Goal: Task Accomplishment & Management: Complete application form

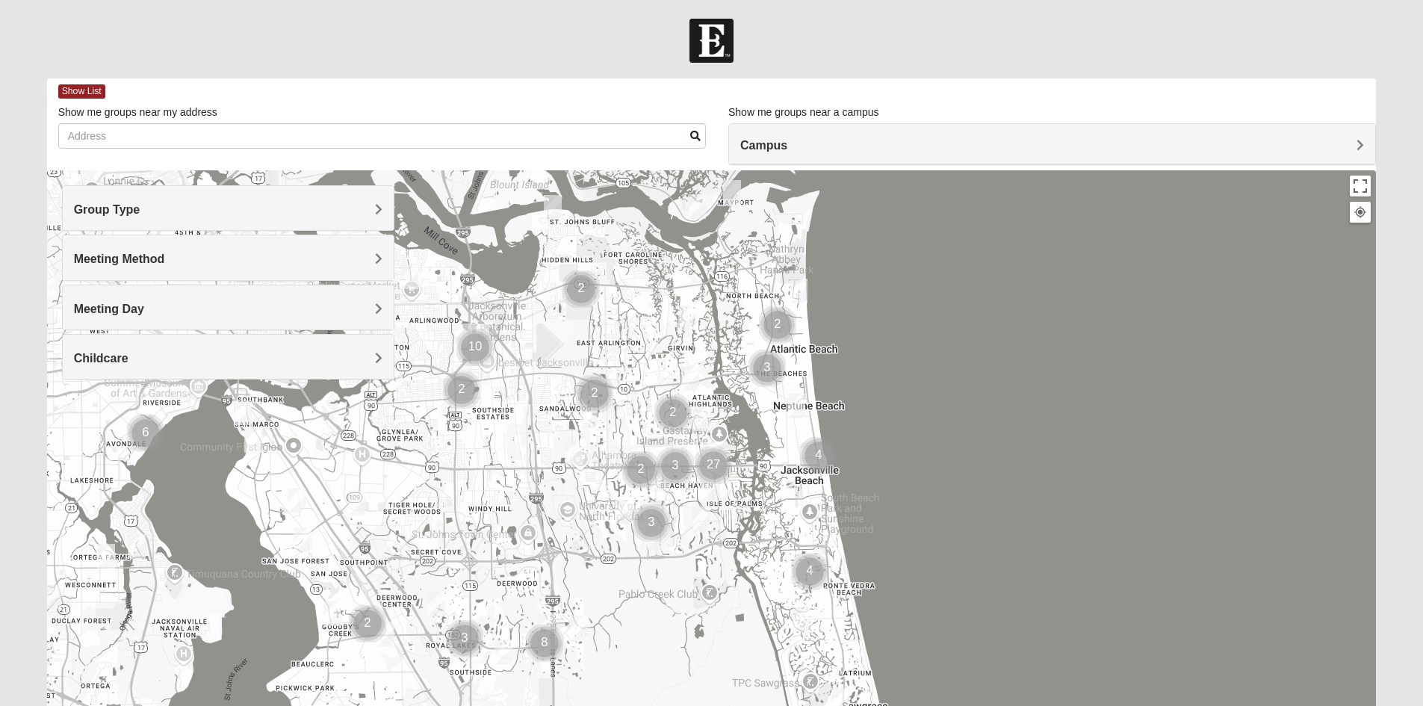
click at [271, 217] on h4 "Group Type" at bounding box center [228, 209] width 308 height 14
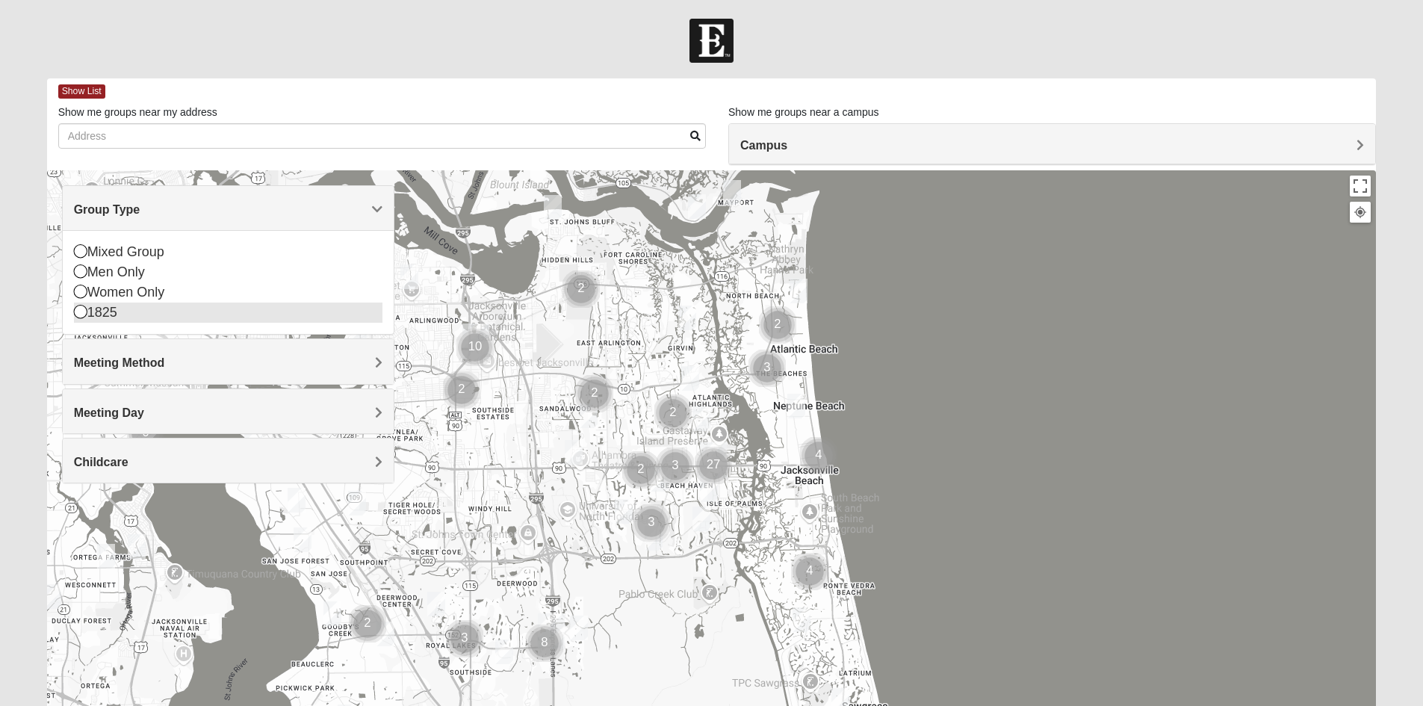
click at [123, 315] on div "1825" at bounding box center [228, 313] width 308 height 20
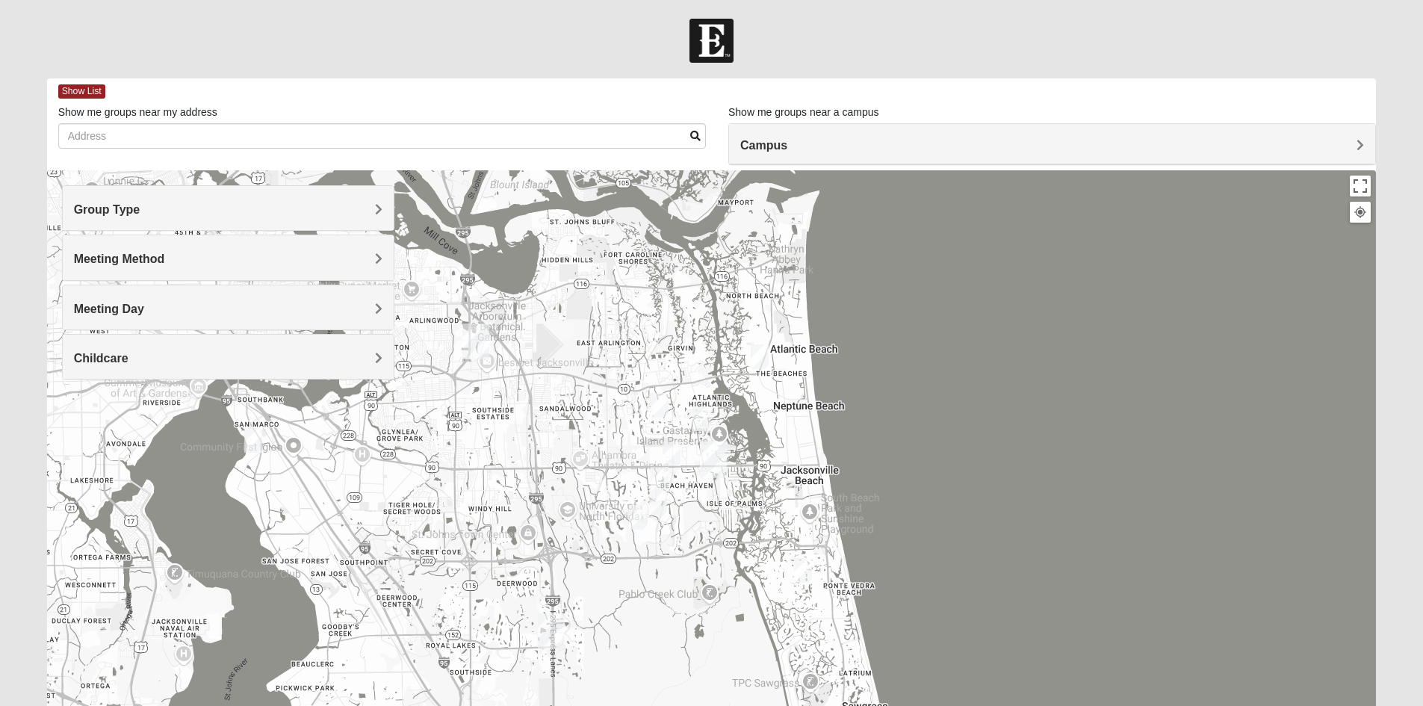
click at [704, 415] on img "1825 Womens Wood 32224" at bounding box center [701, 418] width 18 height 25
click at [654, 407] on img "1825 Mixed Annis 32246" at bounding box center [660, 405] width 18 height 25
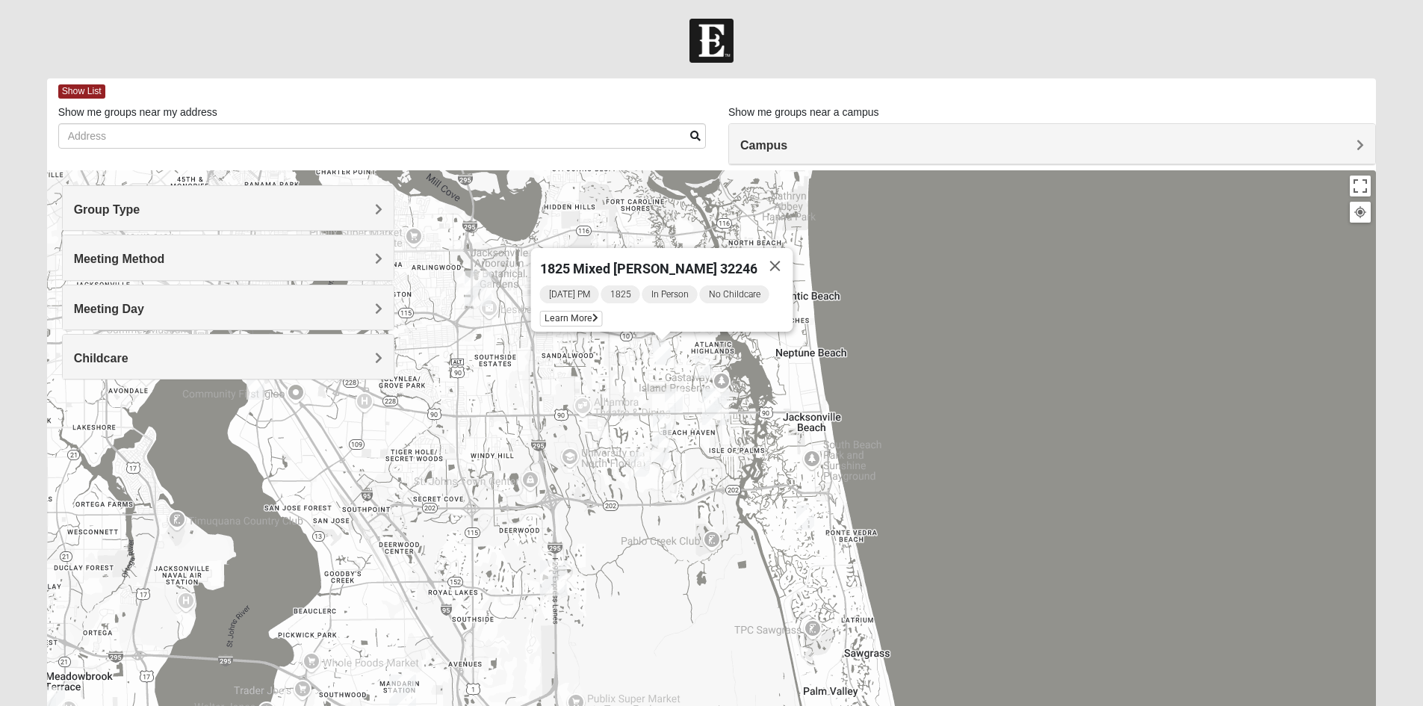
drag, startPoint x: 571, startPoint y: 467, endPoint x: 574, endPoint y: 411, distance: 56.1
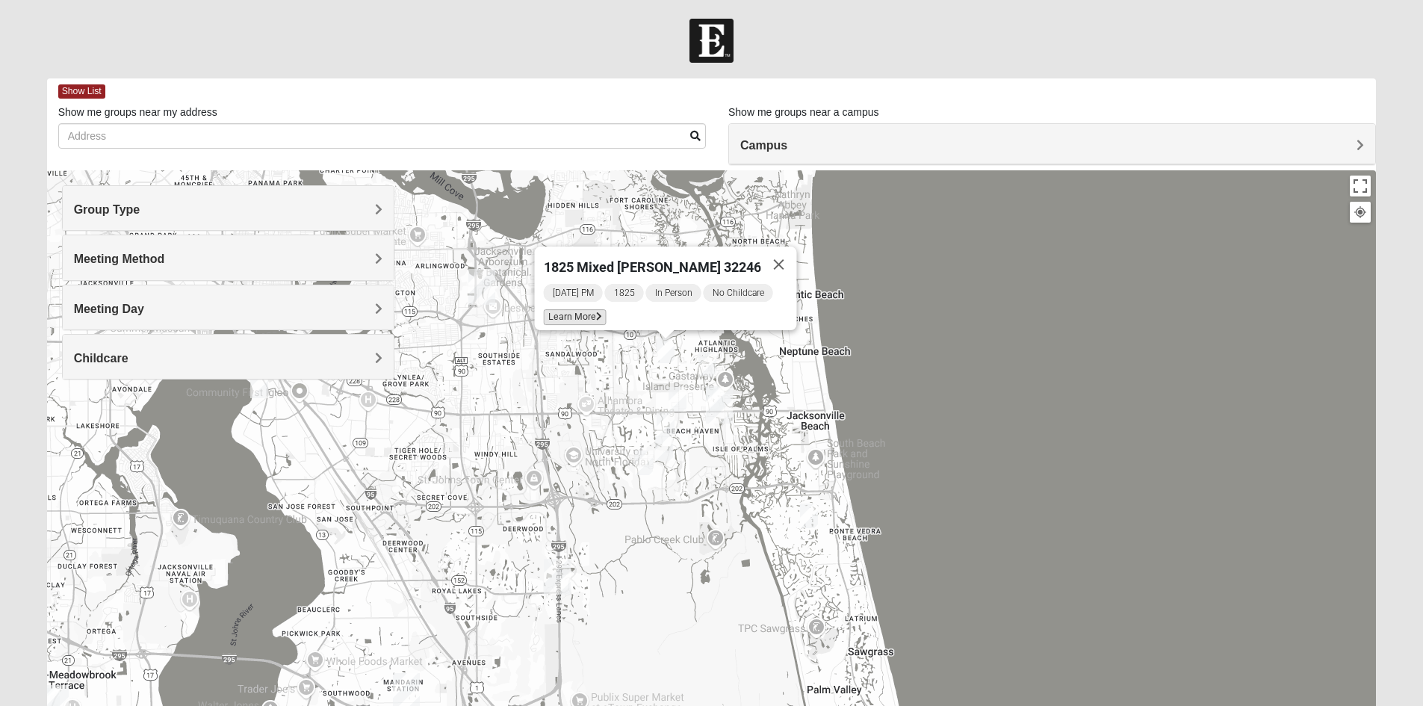
click at [591, 312] on span "Learn More" at bounding box center [574, 317] width 63 height 16
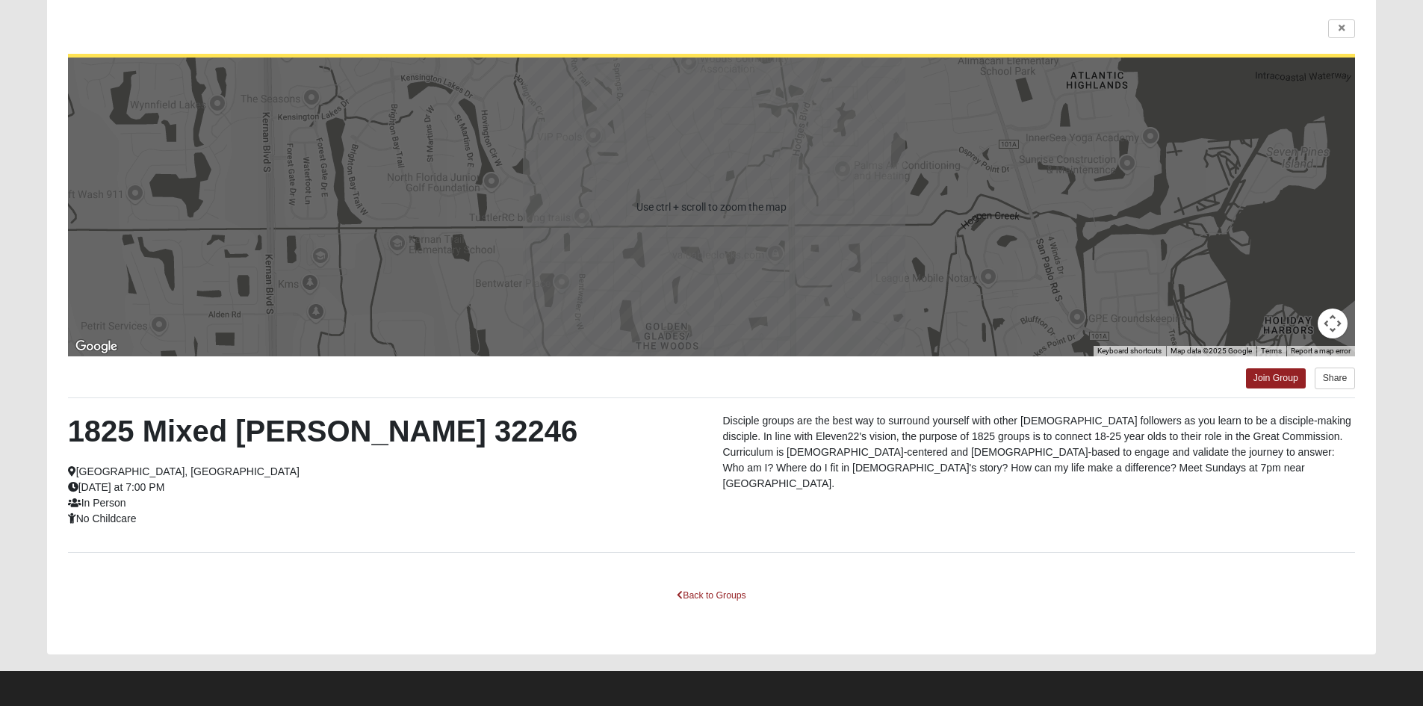
scroll to position [109, 0]
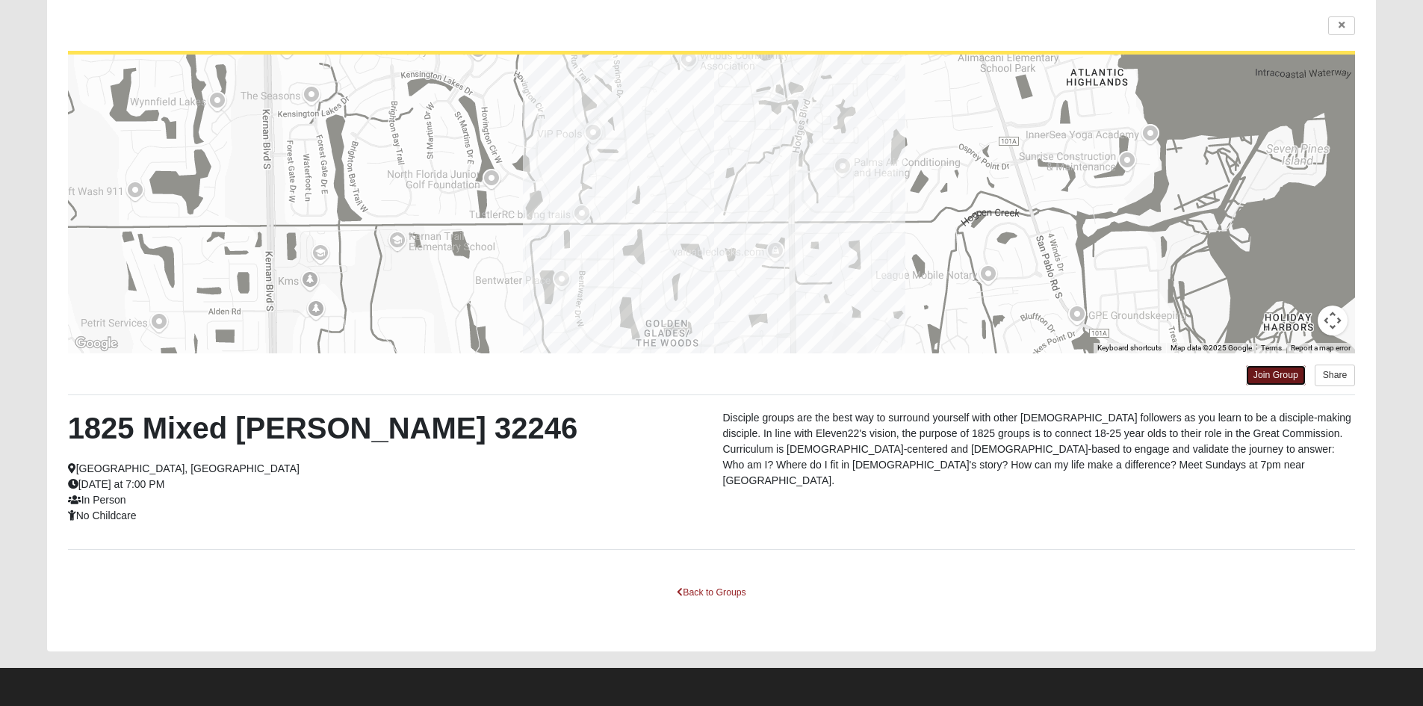
drag, startPoint x: 1250, startPoint y: 380, endPoint x: 1239, endPoint y: 381, distance: 10.5
click at [1249, 380] on link "Join Group" at bounding box center [1276, 375] width 60 height 20
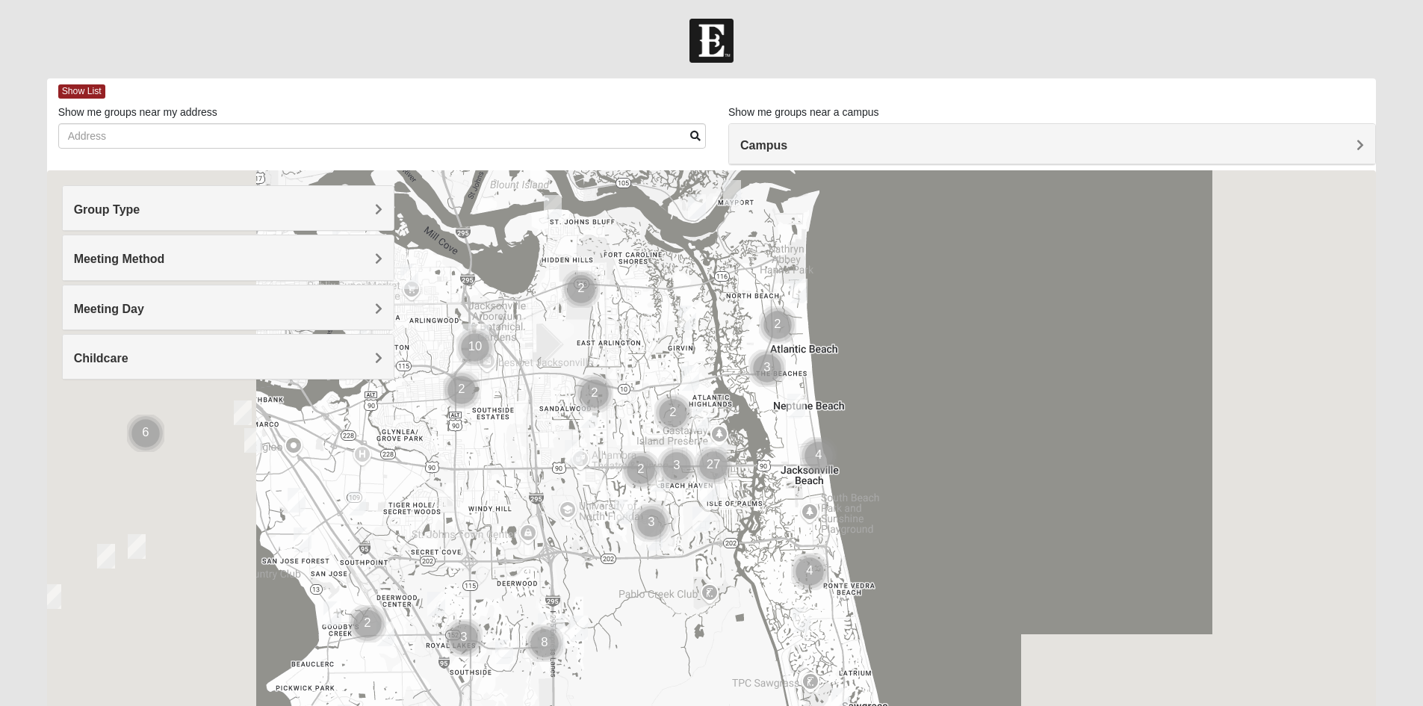
scroll to position [75, 0]
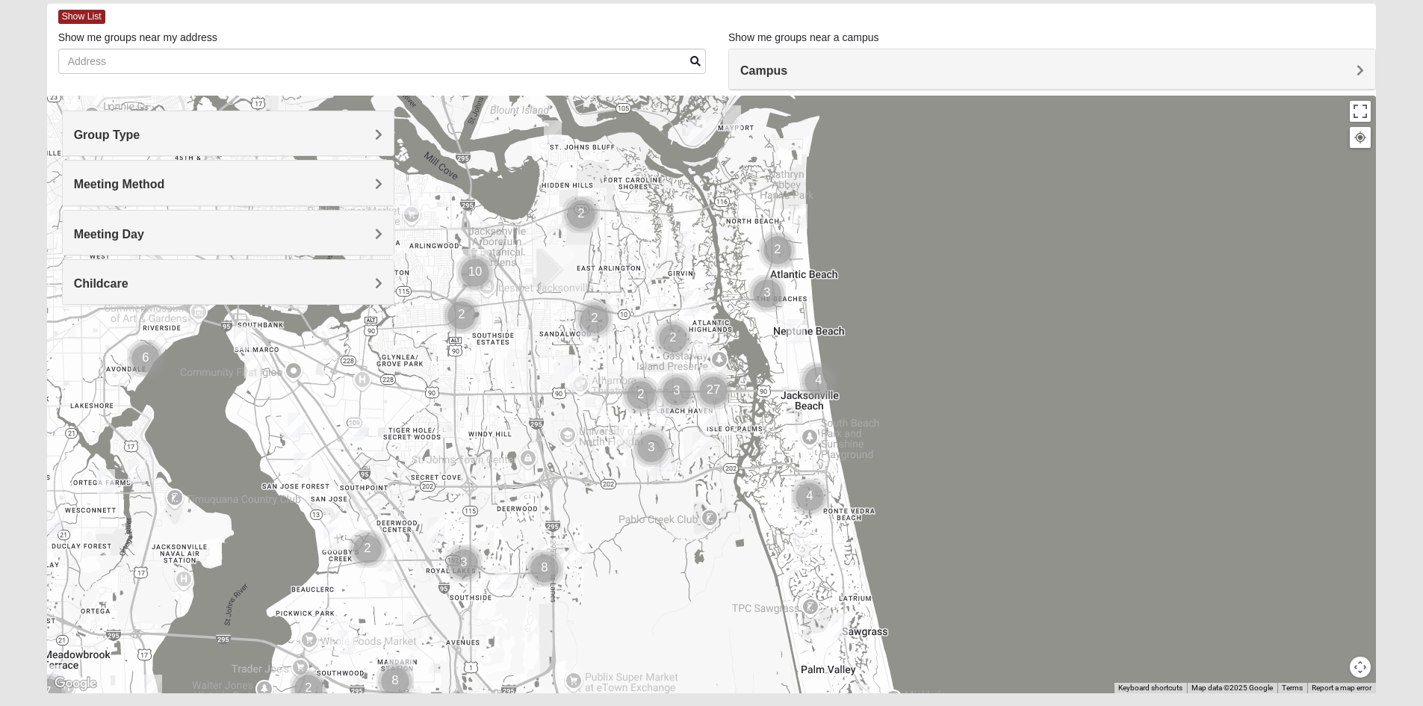
click at [298, 128] on h4 "Group Type" at bounding box center [228, 135] width 308 height 14
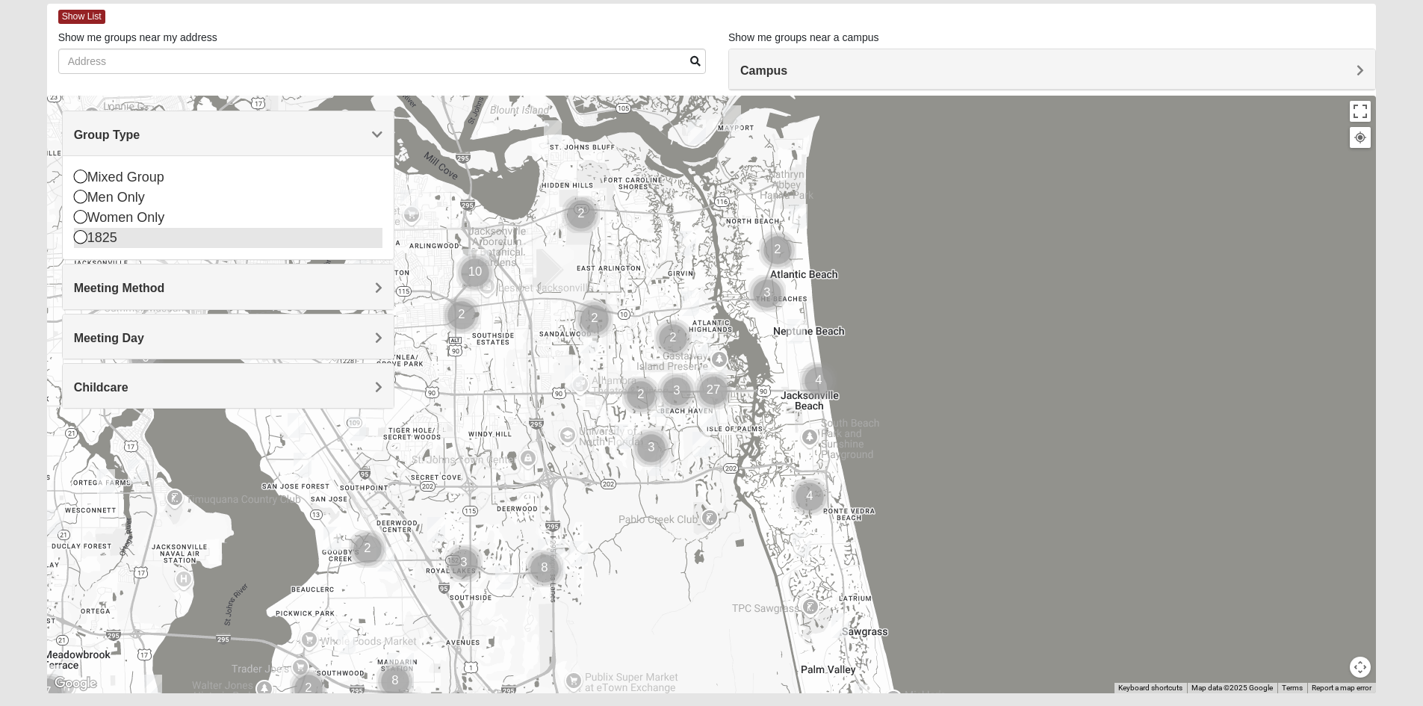
click at [84, 235] on icon at bounding box center [80, 236] width 13 height 13
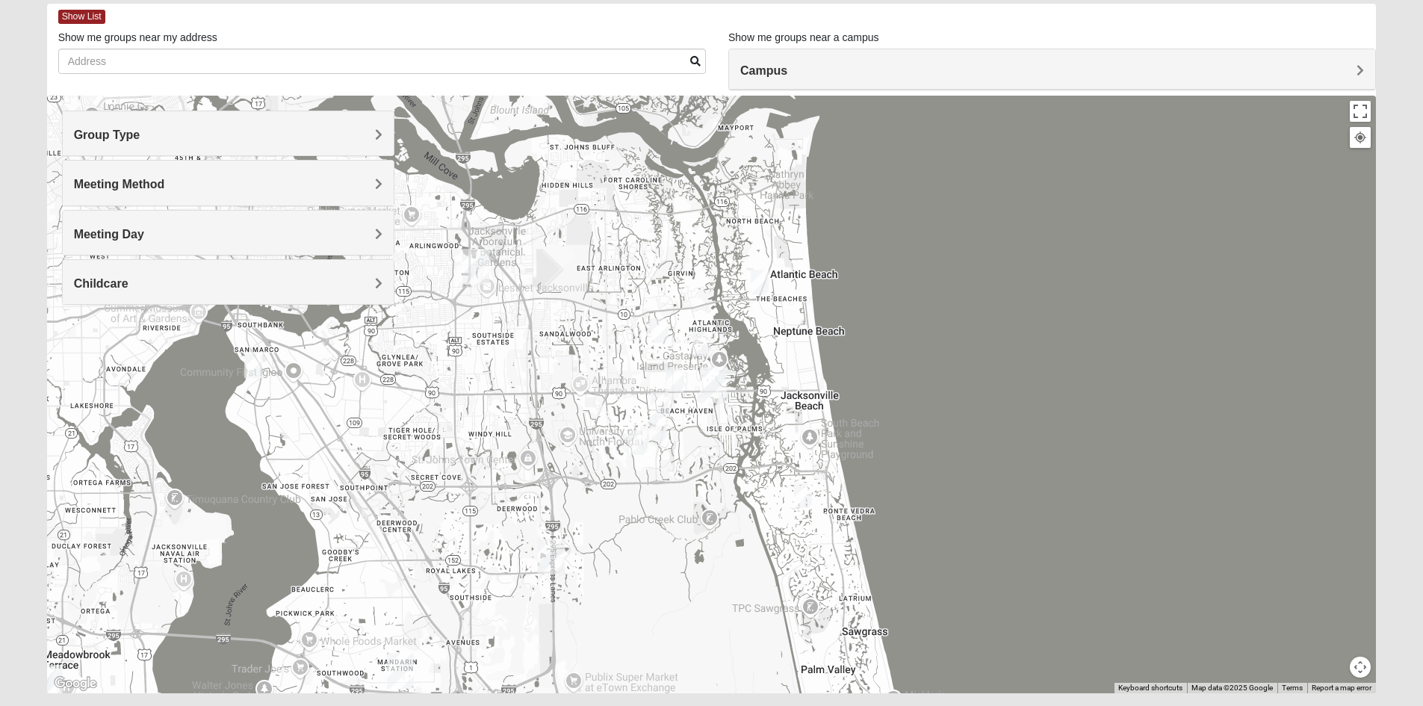
click at [654, 331] on img "1825 Mixed Annis 32246" at bounding box center [660, 330] width 18 height 25
click at [580, 294] on span "Learn More" at bounding box center [568, 297] width 63 height 16
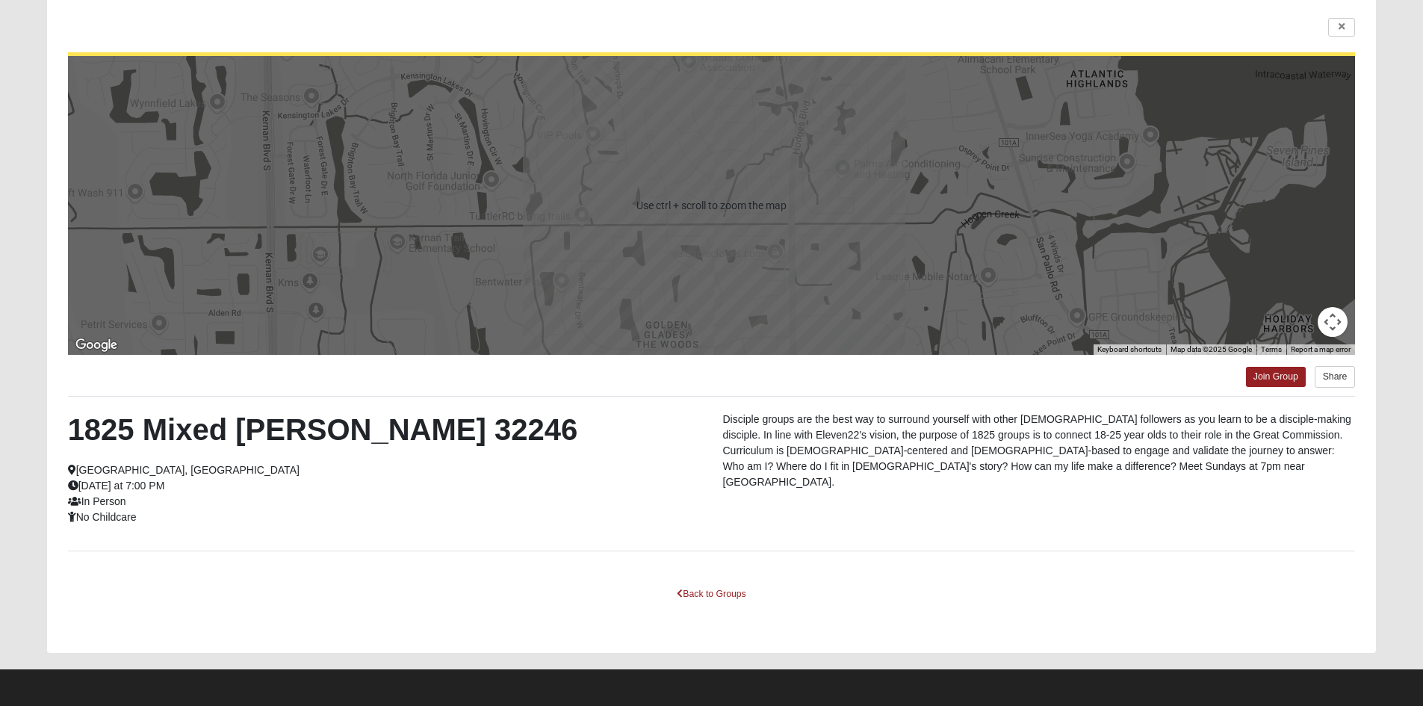
scroll to position [109, 0]
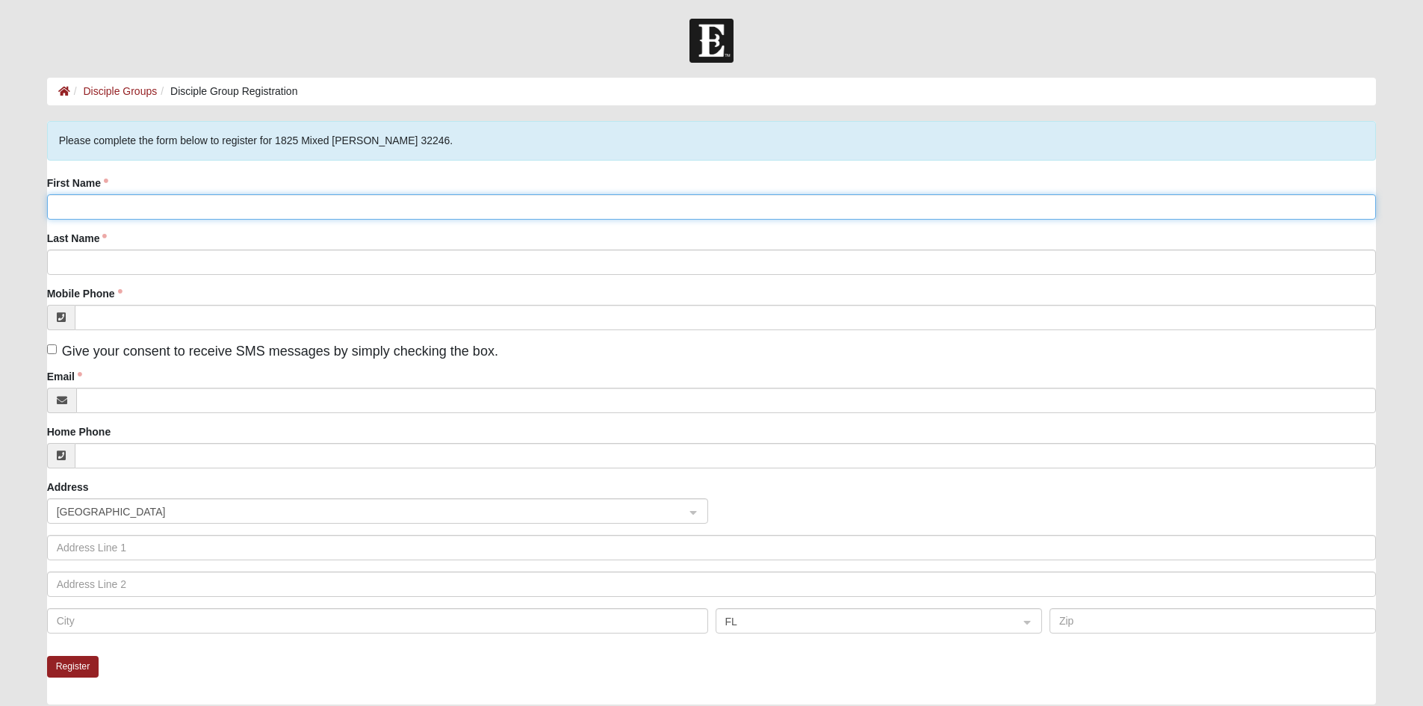
click at [145, 208] on input "First Name" at bounding box center [712, 206] width 1330 height 25
type input "[PERSON_NAME]"
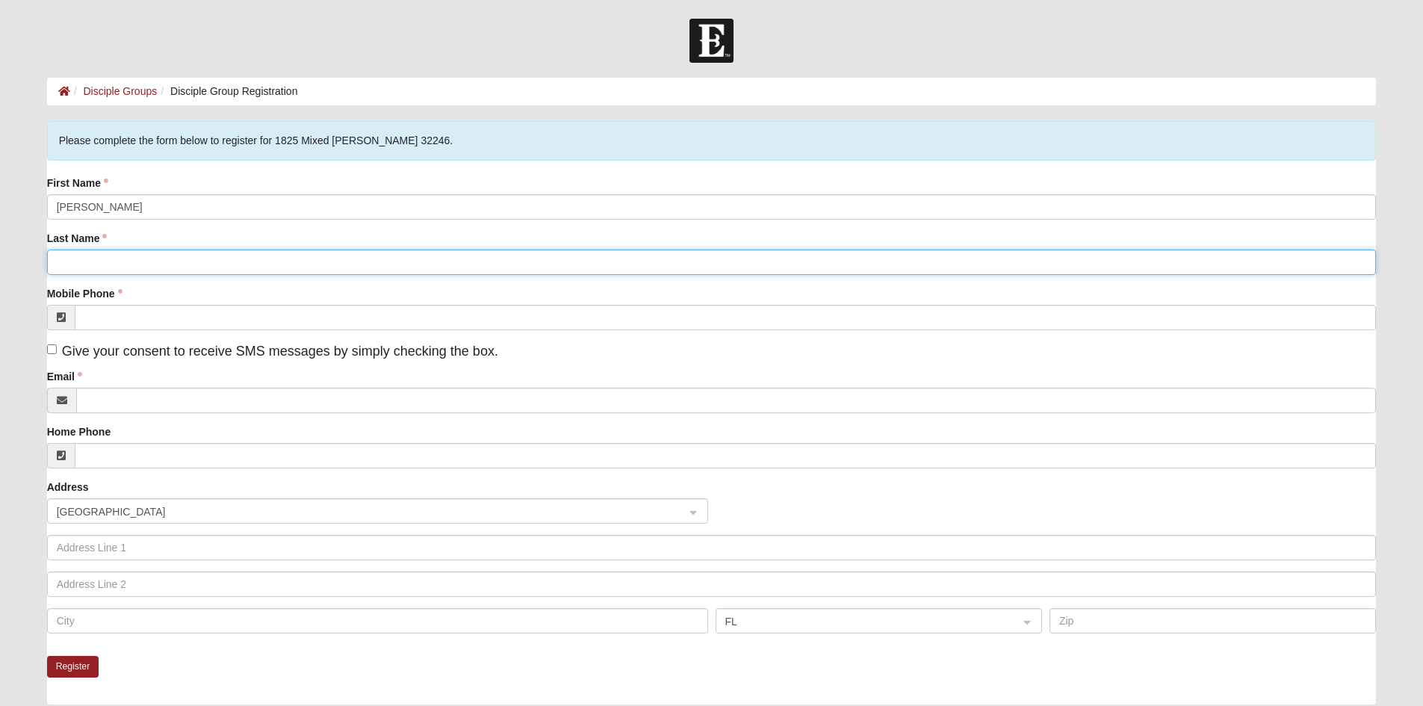
click at [236, 261] on input "Last Name" at bounding box center [712, 261] width 1330 height 25
type input "Rowe"
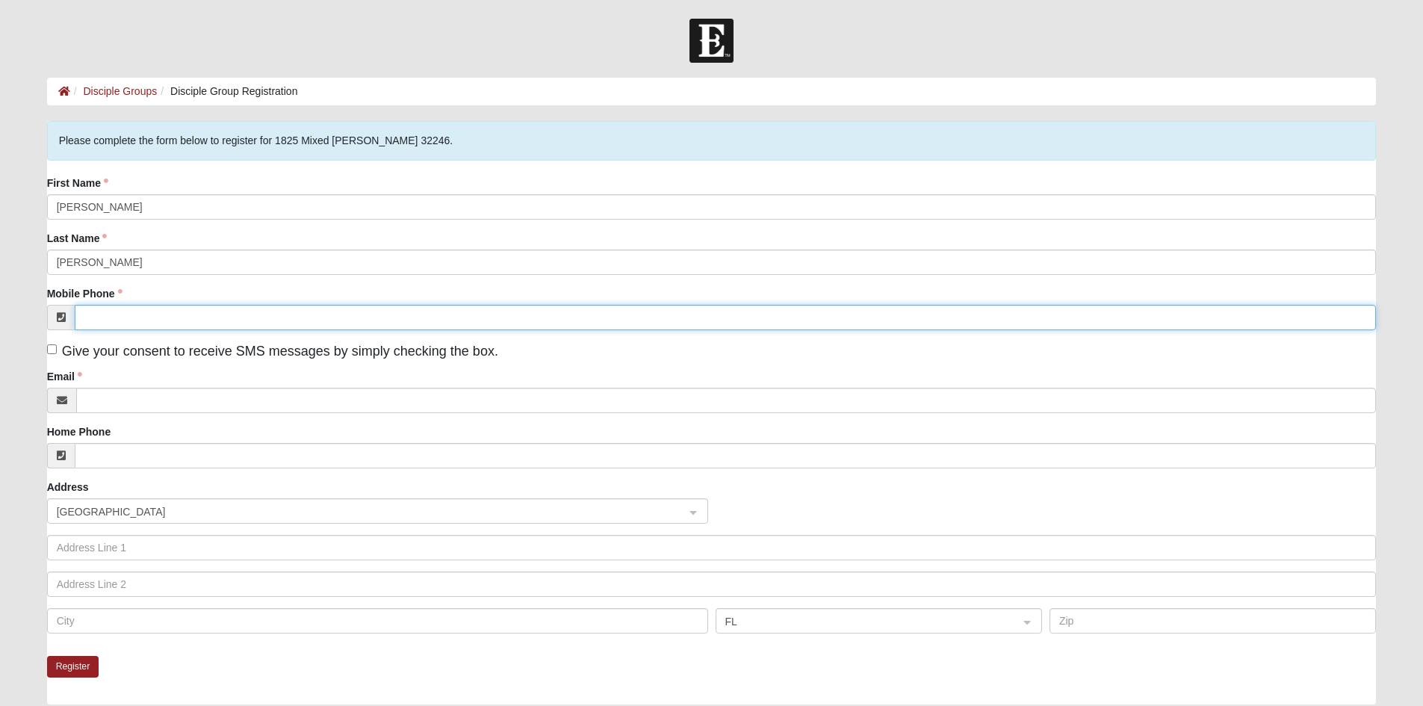
click at [267, 313] on input "Mobile Phone" at bounding box center [726, 317] width 1302 height 25
type input "(904) 566-4594"
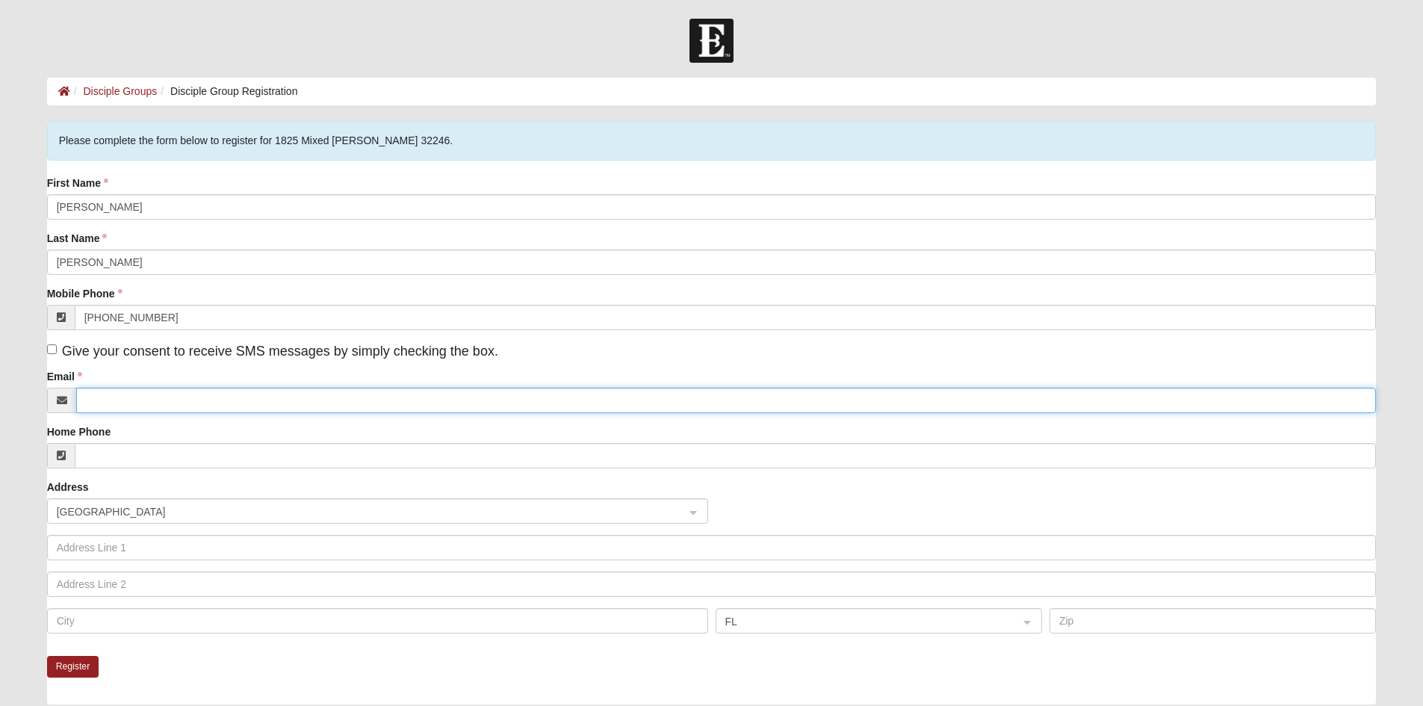
click at [220, 398] on input "Email" at bounding box center [726, 400] width 1300 height 25
type input "julianrowe"
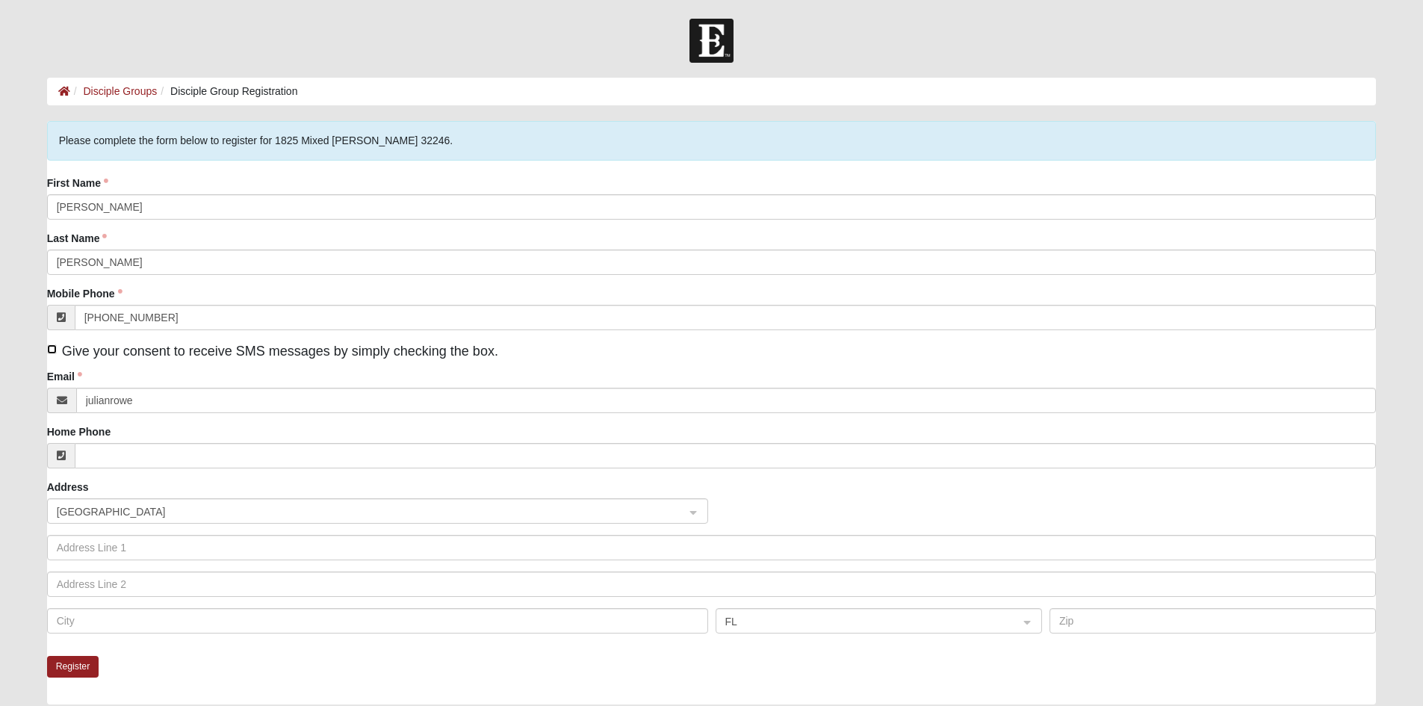
click at [56, 348] on input "Give your consent to receive SMS messages by simply checking the box." at bounding box center [52, 349] width 10 height 10
checkbox input "true"
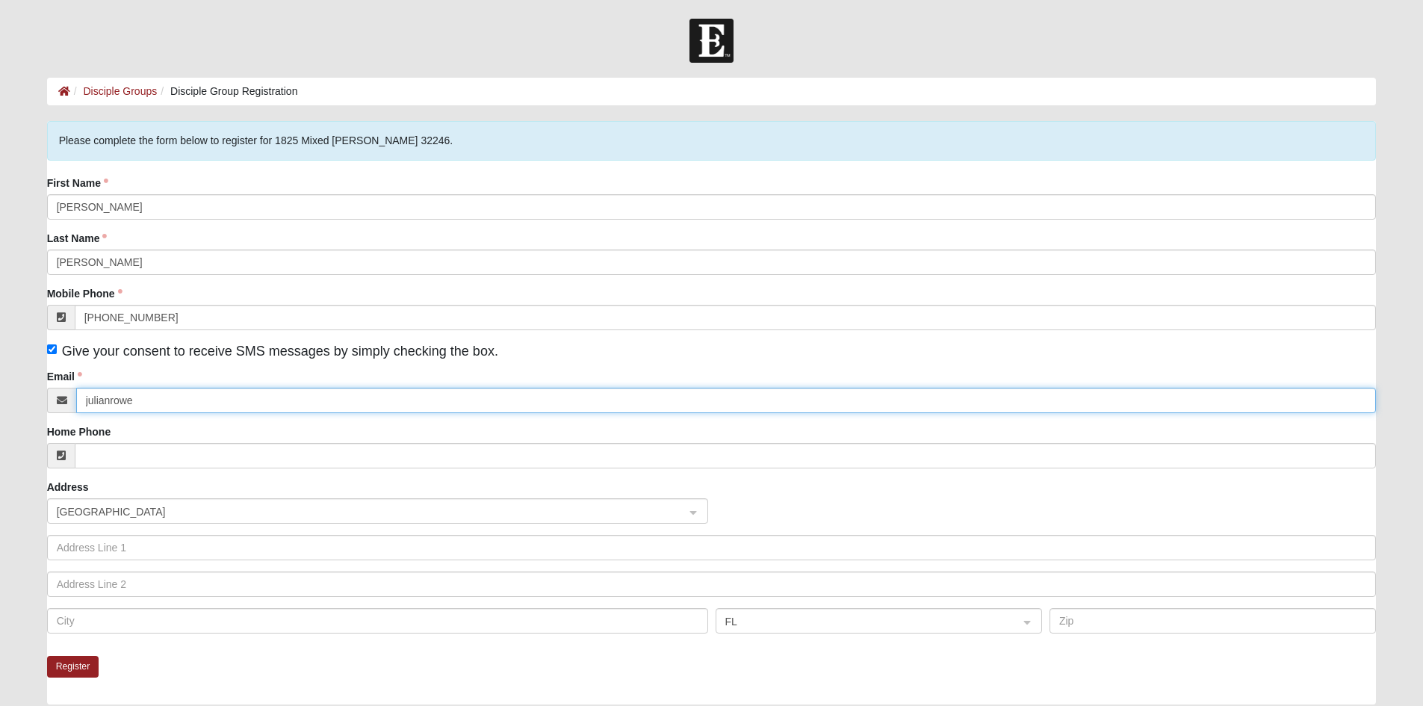
click at [176, 400] on input "julianrowe" at bounding box center [726, 400] width 1300 height 25
type input "julianrowe.bis@gmail.com"
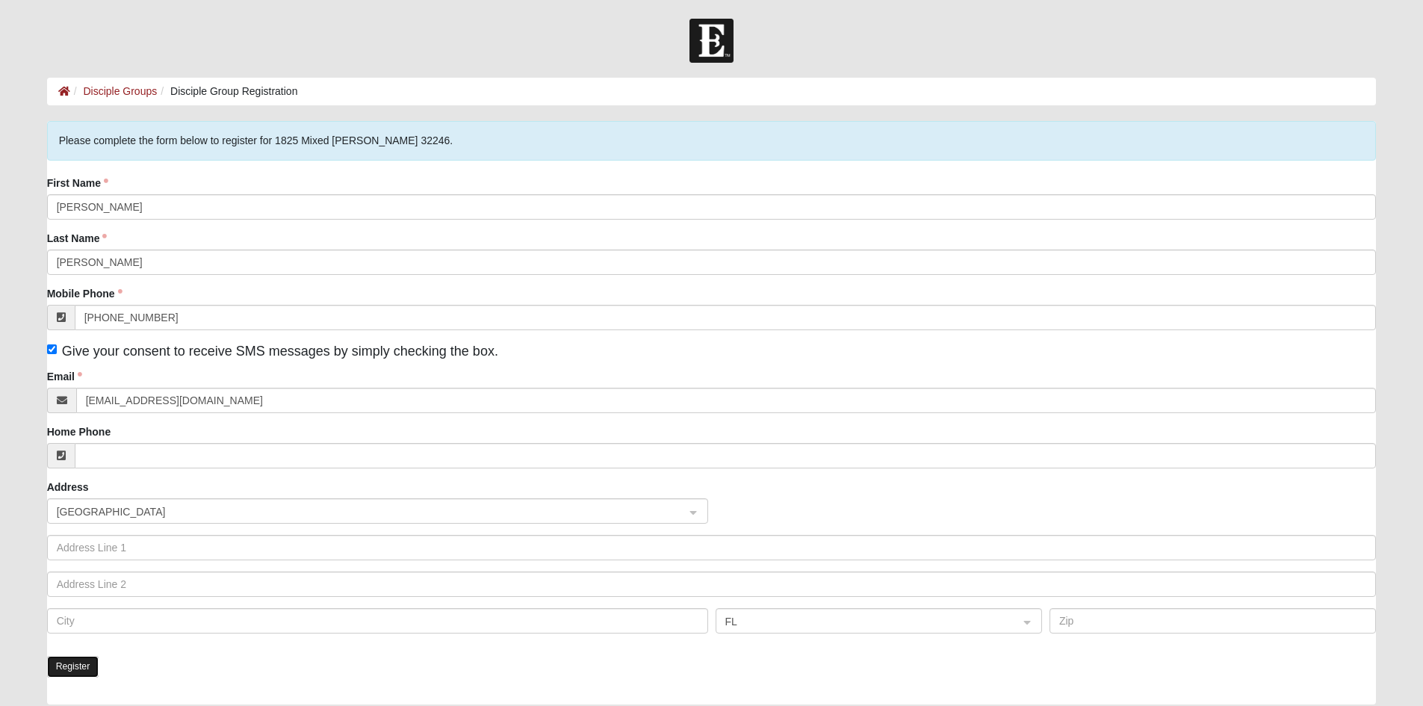
click at [72, 669] on button "Register" at bounding box center [73, 667] width 52 height 22
